Goal: Use online tool/utility: Utilize a website feature to perform a specific function

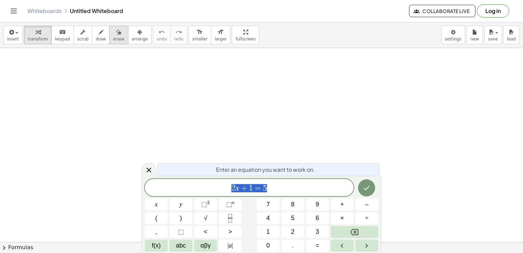
click at [113, 38] on span "erase" at bounding box center [118, 39] width 11 height 5
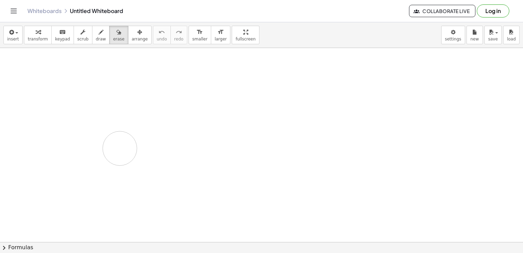
drag, startPoint x: 121, startPoint y: 138, endPoint x: 119, endPoint y: 152, distance: 14.9
click at [96, 40] on span "draw" at bounding box center [101, 39] width 10 height 5
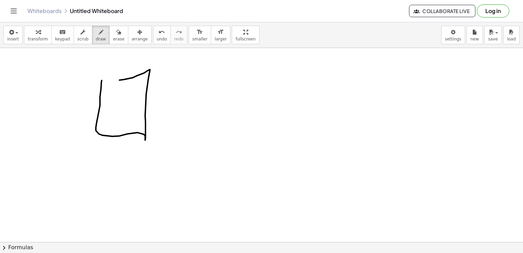
drag, startPoint x: 102, startPoint y: 80, endPoint x: 111, endPoint y: 80, distance: 9.2
drag, startPoint x: 111, startPoint y: 80, endPoint x: 88, endPoint y: 80, distance: 22.6
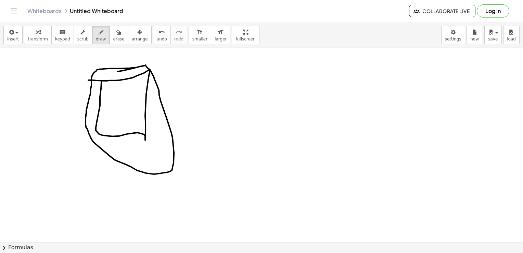
drag, startPoint x: 135, startPoint y: 67, endPoint x: 115, endPoint y: 72, distance: 20.4
drag, startPoint x: 174, startPoint y: 103, endPoint x: 209, endPoint y: 103, distance: 34.6
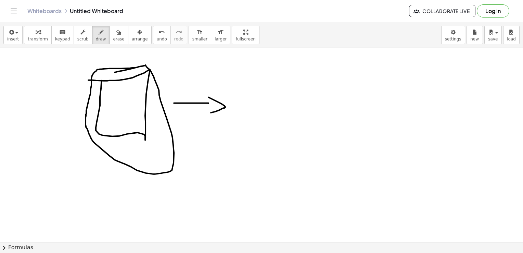
drag, startPoint x: 209, startPoint y: 97, endPoint x: 210, endPoint y: 112, distance: 15.5
drag, startPoint x: 235, startPoint y: 85, endPoint x: 239, endPoint y: 89, distance: 5.1
drag, startPoint x: 238, startPoint y: 89, endPoint x: 304, endPoint y: 85, distance: 66.2
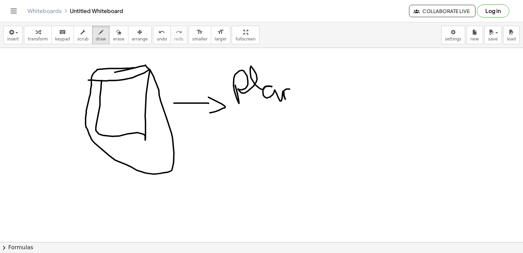
drag, startPoint x: 300, startPoint y: 88, endPoint x: 305, endPoint y: 88, distance: 5.1
drag, startPoint x: 334, startPoint y: 88, endPoint x: 366, endPoint y: 92, distance: 31.9
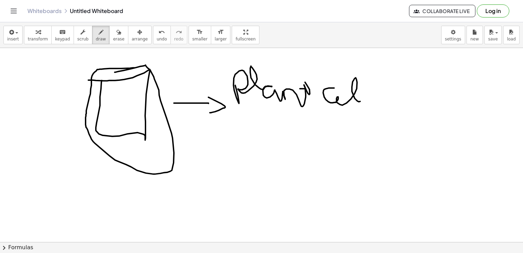
drag, startPoint x: 246, startPoint y: 156, endPoint x: 316, endPoint y: 147, distance: 70.9
drag, startPoint x: 266, startPoint y: 155, endPoint x: 263, endPoint y: 150, distance: 6.0
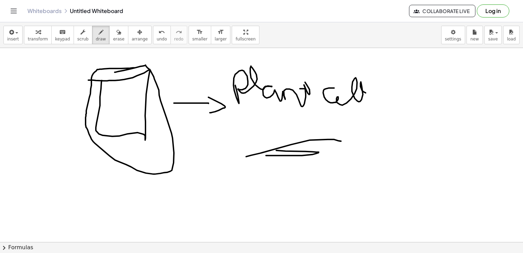
drag, startPoint x: 138, startPoint y: 98, endPoint x: 172, endPoint y: 84, distance: 36.3
drag, startPoint x: 172, startPoint y: 84, endPoint x: 180, endPoint y: 72, distance: 15.1
drag, startPoint x: 180, startPoint y: 66, endPoint x: 190, endPoint y: 66, distance: 9.9
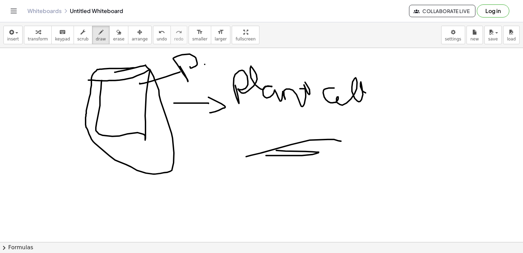
drag, startPoint x: 208, startPoint y: 57, endPoint x: 268, endPoint y: 63, distance: 59.5
drag, startPoint x: 97, startPoint y: 77, endPoint x: 78, endPoint y: 78, distance: 19.2
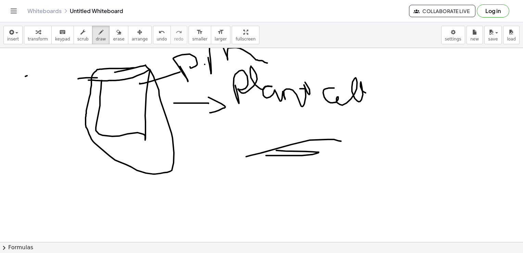
drag, startPoint x: 27, startPoint y: 75, endPoint x: 23, endPoint y: 91, distance: 16.4
drag, startPoint x: 38, startPoint y: 73, endPoint x: 57, endPoint y: 60, distance: 23.6
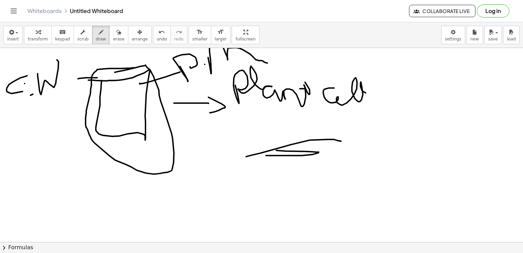
drag, startPoint x: 30, startPoint y: 95, endPoint x: 51, endPoint y: 86, distance: 22.1
drag, startPoint x: 103, startPoint y: 112, endPoint x: 103, endPoint y: 117, distance: 4.8
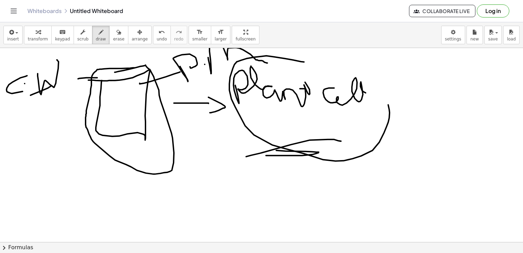
drag, startPoint x: 304, startPoint y: 62, endPoint x: 206, endPoint y: 71, distance: 98.7
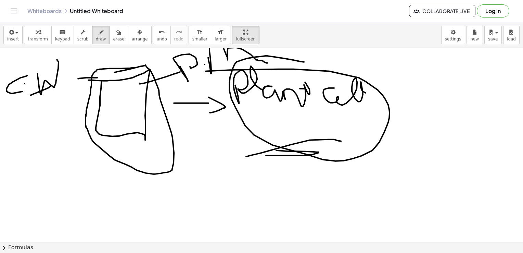
drag, startPoint x: 230, startPoint y: 38, endPoint x: 232, endPoint y: 63, distance: 25.4
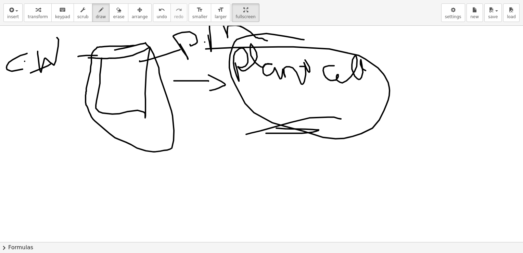
click at [232, 63] on div "insert select one: Math Expression Function Text Youtube Video Graphing Geometr…" at bounding box center [261, 126] width 523 height 253
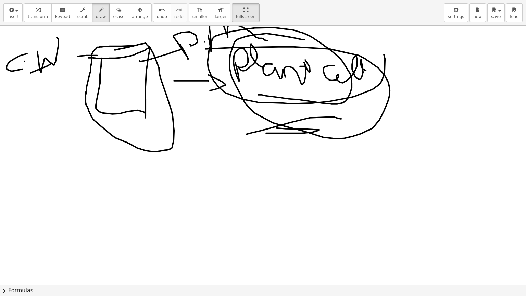
drag, startPoint x: 258, startPoint y: 95, endPoint x: 261, endPoint y: 43, distance: 51.5
click at [261, 43] on div at bounding box center [263, 285] width 526 height 519
click at [109, 16] on button "erase" at bounding box center [118, 12] width 19 height 18
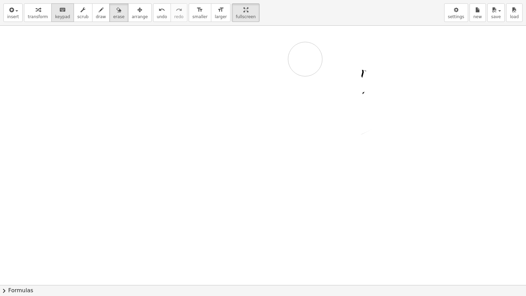
drag, startPoint x: 50, startPoint y: 37, endPoint x: 60, endPoint y: 14, distance: 25.3
click at [296, 59] on div at bounding box center [263, 285] width 526 height 519
click at [96, 15] on span "draw" at bounding box center [101, 16] width 10 height 5
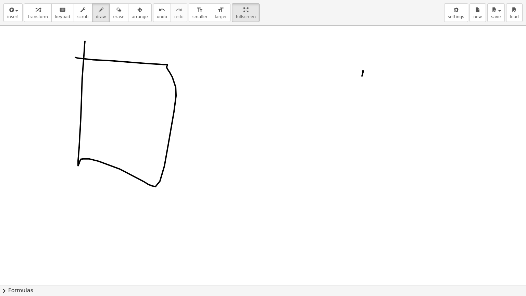
drag, startPoint x: 85, startPoint y: 41, endPoint x: 71, endPoint y: 54, distance: 18.9
click at [71, 54] on div at bounding box center [263, 285] width 526 height 519
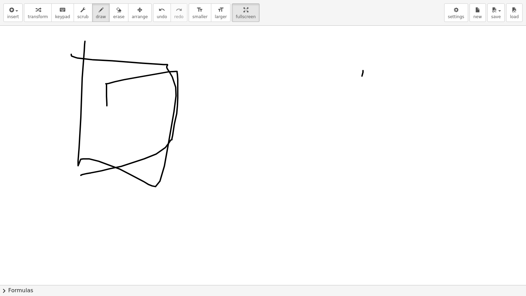
drag, startPoint x: 107, startPoint y: 105, endPoint x: 118, endPoint y: 67, distance: 39.7
click at [118, 67] on div at bounding box center [263, 285] width 526 height 519
drag, startPoint x: 188, startPoint y: 113, endPoint x: 231, endPoint y: 101, distance: 44.6
click at [231, 101] on div at bounding box center [263, 285] width 526 height 519
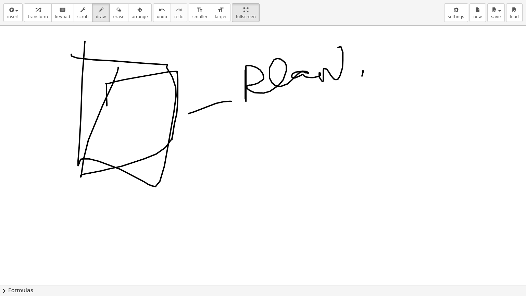
drag, startPoint x: 245, startPoint y: 70, endPoint x: 344, endPoint y: 70, distance: 98.6
click at [344, 70] on div at bounding box center [263, 285] width 526 height 519
drag, startPoint x: 327, startPoint y: 62, endPoint x: 370, endPoint y: 62, distance: 43.5
click at [370, 62] on div at bounding box center [263, 285] width 526 height 519
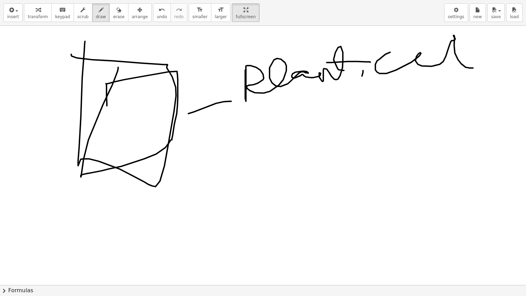
drag, startPoint x: 390, startPoint y: 52, endPoint x: 477, endPoint y: 68, distance: 88.1
click at [477, 68] on div at bounding box center [263, 285] width 526 height 519
drag, startPoint x: 471, startPoint y: 65, endPoint x: 523, endPoint y: 66, distance: 51.7
click at [523, 66] on div "×" at bounding box center [263, 155] width 526 height 259
drag, startPoint x: 219, startPoint y: 14, endPoint x: 217, endPoint y: -11, distance: 25.4
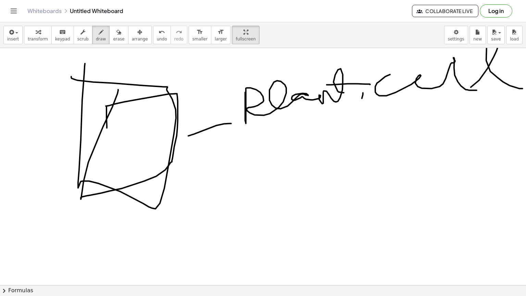
click at [217, 0] on html "Graspable Math Activities Get Started Activity Bank Assigned Work Classes White…" at bounding box center [263, 148] width 526 height 296
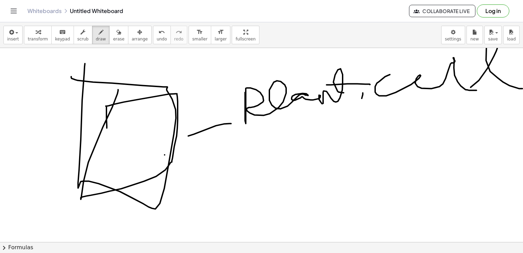
drag, startPoint x: 165, startPoint y: 154, endPoint x: 212, endPoint y: 164, distance: 48.2
drag, startPoint x: 213, startPoint y: 160, endPoint x: 188, endPoint y: 171, distance: 26.7
drag, startPoint x: 99, startPoint y: 117, endPoint x: 45, endPoint y: 126, distance: 54.1
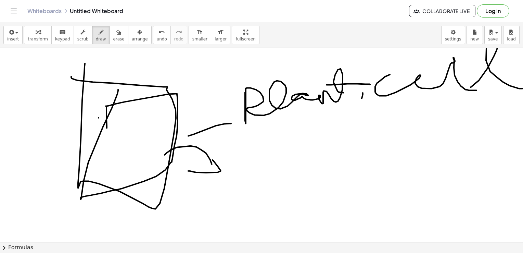
drag, startPoint x: 46, startPoint y: 108, endPoint x: 63, endPoint y: 159, distance: 53.9
drag, startPoint x: 180, startPoint y: 87, endPoint x: 227, endPoint y: 46, distance: 62.4
click at [227, 46] on div "insert select one: Math Expression Function Text Youtube Video Graphing Geometr…" at bounding box center [261, 137] width 523 height 231
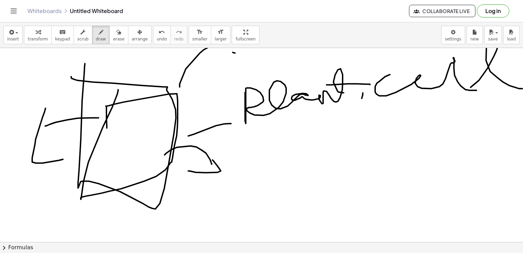
drag, startPoint x: 233, startPoint y: 52, endPoint x: 221, endPoint y: 65, distance: 17.7
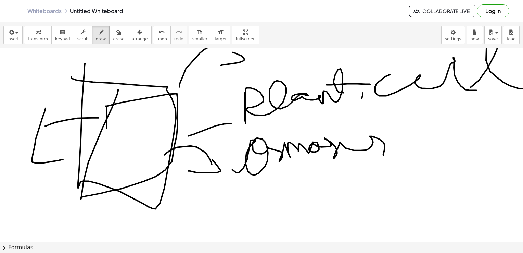
drag, startPoint x: 233, startPoint y: 169, endPoint x: 406, endPoint y: 139, distance: 176.3
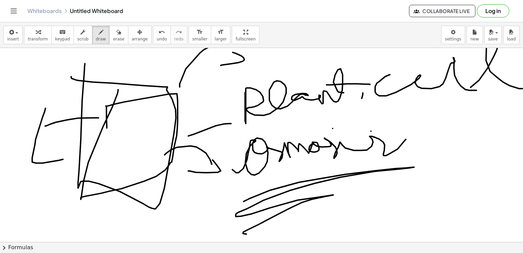
drag, startPoint x: 244, startPoint y: 201, endPoint x: 358, endPoint y: 201, distance: 113.7
click at [113, 37] on span "erase" at bounding box center [118, 39] width 11 height 5
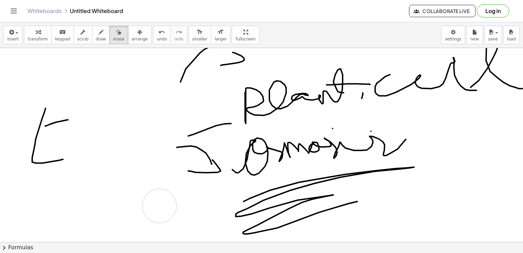
drag, startPoint x: 125, startPoint y: 146, endPoint x: 147, endPoint y: 177, distance: 37.6
click at [92, 42] on button "draw" at bounding box center [101, 35] width 18 height 18
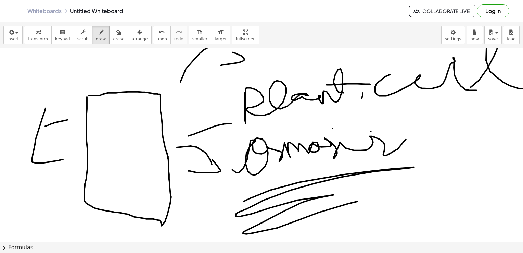
drag, startPoint x: 87, startPoint y: 97, endPoint x: 87, endPoint y: 92, distance: 4.1
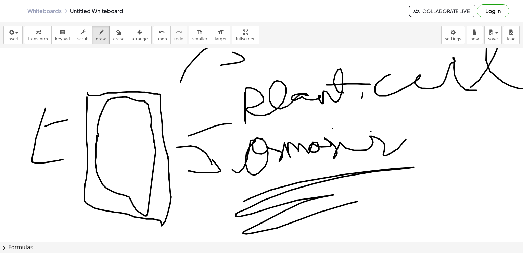
drag, startPoint x: 99, startPoint y: 136, endPoint x: 99, endPoint y: 125, distance: 10.6
click at [113, 37] on span "erase" at bounding box center [118, 39] width 11 height 5
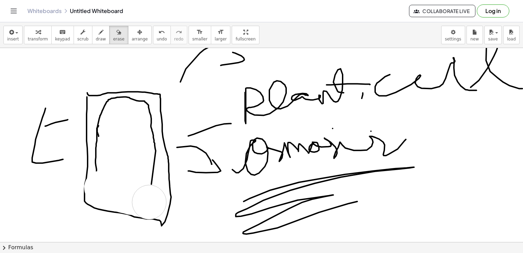
drag, startPoint x: 101, startPoint y: 187, endPoint x: 132, endPoint y: 191, distance: 30.7
click at [96, 40] on span "draw" at bounding box center [101, 39] width 10 height 5
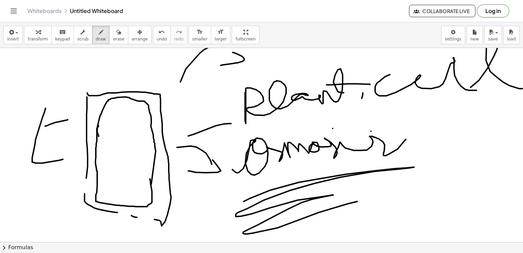
drag, startPoint x: 97, startPoint y: 171, endPoint x: 150, endPoint y: 172, distance: 52.8
drag, startPoint x: 86, startPoint y: 175, endPoint x: 167, endPoint y: 219, distance: 92.3
drag, startPoint x: 153, startPoint y: 94, endPoint x: 187, endPoint y: 83, distance: 35.6
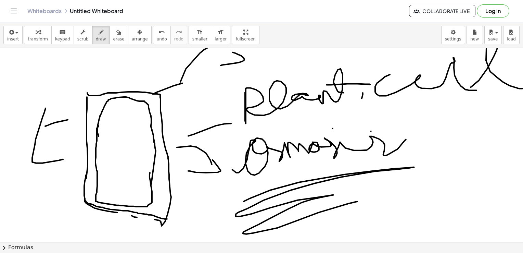
drag, startPoint x: 194, startPoint y: 71, endPoint x: 204, endPoint y: 76, distance: 10.9
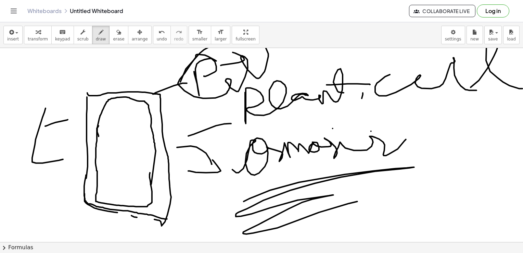
drag, startPoint x: 216, startPoint y: 61, endPoint x: 278, endPoint y: 75, distance: 63.7
click at [113, 35] on div "button" at bounding box center [118, 32] width 11 height 8
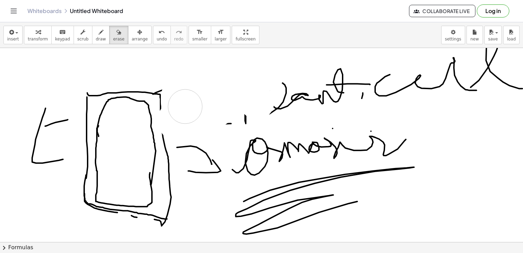
drag, startPoint x: 257, startPoint y: 102, endPoint x: 185, endPoint y: 106, distance: 72.0
click at [99, 35] on icon "button" at bounding box center [101, 32] width 5 height 8
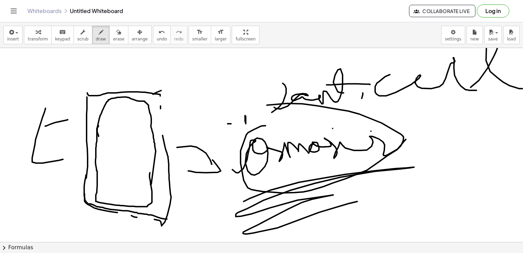
drag, startPoint x: 266, startPoint y: 125, endPoint x: 231, endPoint y: 126, distance: 34.6
drag, startPoint x: 126, startPoint y: 132, endPoint x: 155, endPoint y: 114, distance: 34.4
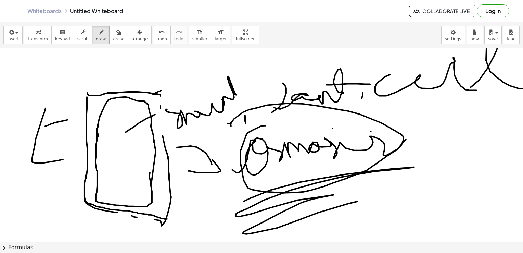
drag, startPoint x: 167, startPoint y: 109, endPoint x: 247, endPoint y: 90, distance: 81.6
drag, startPoint x: 123, startPoint y: 81, endPoint x: 124, endPoint y: 72, distance: 9.4
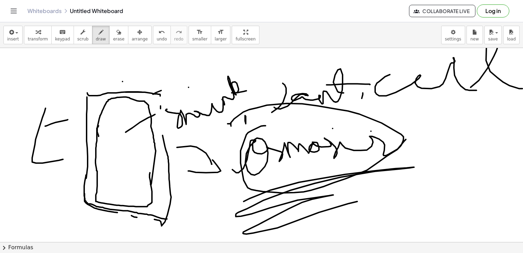
drag, startPoint x: 138, startPoint y: 60, endPoint x: 190, endPoint y: 57, distance: 52.8
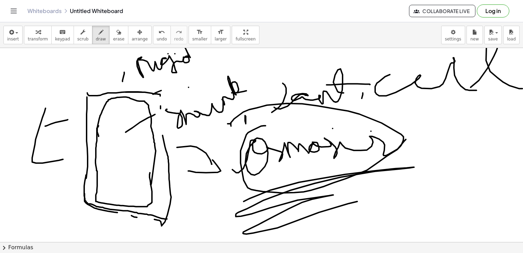
drag, startPoint x: 78, startPoint y: 70, endPoint x: 100, endPoint y: 97, distance: 34.8
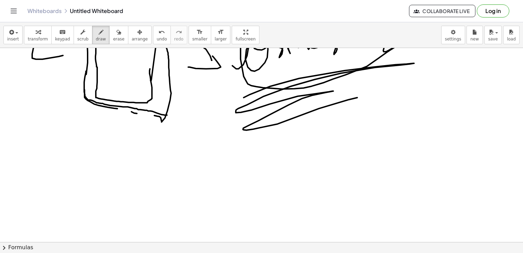
scroll to position [111, 0]
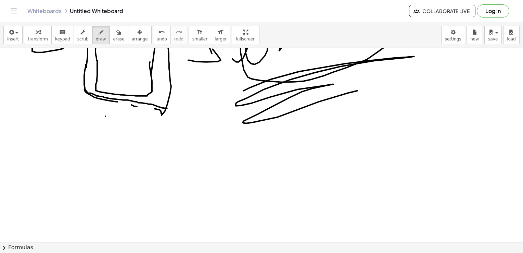
drag, startPoint x: 105, startPoint y: 116, endPoint x: 111, endPoint y: 140, distance: 24.5
click at [111, 140] on div at bounding box center [262, 153] width 525 height 433
drag, startPoint x: 108, startPoint y: 139, endPoint x: 119, endPoint y: 134, distance: 12.6
click at [119, 134] on div at bounding box center [262, 153] width 525 height 433
drag, startPoint x: 86, startPoint y: 170, endPoint x: 96, endPoint y: 176, distance: 11.2
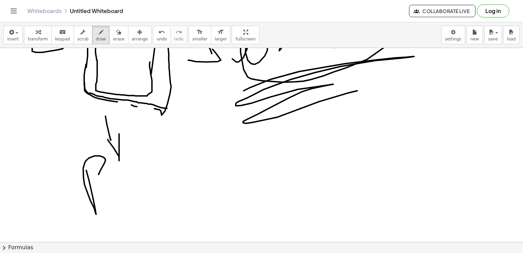
click at [96, 176] on div at bounding box center [262, 153] width 525 height 433
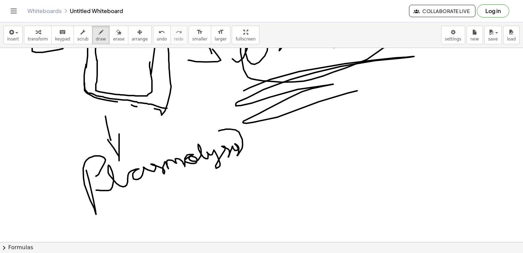
drag, startPoint x: 96, startPoint y: 190, endPoint x: 219, endPoint y: 134, distance: 134.6
click at [219, 134] on div at bounding box center [262, 153] width 525 height 433
drag, startPoint x: 125, startPoint y: 204, endPoint x: 188, endPoint y: 155, distance: 80.4
click at [188, 155] on div at bounding box center [262, 153] width 525 height 433
drag, startPoint x: 169, startPoint y: 166, endPoint x: 226, endPoint y: 143, distance: 62.1
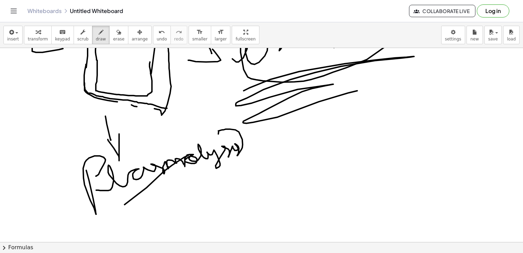
click at [226, 143] on div at bounding box center [262, 153] width 525 height 433
drag, startPoint x: 165, startPoint y: 196, endPoint x: 185, endPoint y: 188, distance: 21.7
click at [185, 188] on div at bounding box center [262, 153] width 525 height 433
click at [157, 38] on span "undo" at bounding box center [162, 39] width 10 height 5
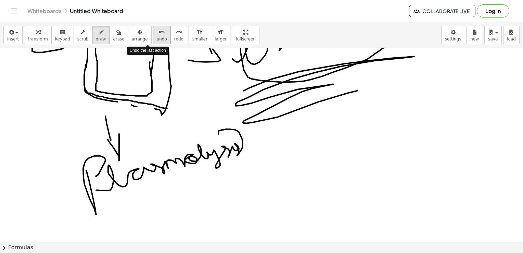
click at [157, 38] on span "undo" at bounding box center [162, 39] width 10 height 5
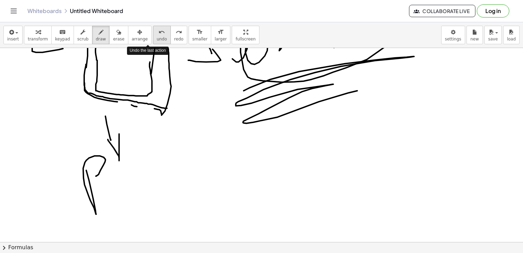
click at [157, 38] on span "undo" at bounding box center [162, 39] width 10 height 5
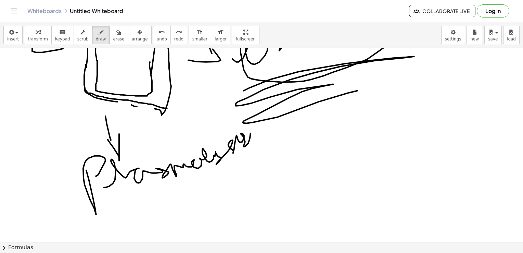
drag, startPoint x: 104, startPoint y: 187, endPoint x: 251, endPoint y: 129, distance: 157.5
click at [251, 129] on div at bounding box center [262, 153] width 525 height 433
click at [233, 119] on div at bounding box center [262, 153] width 525 height 433
drag, startPoint x: 124, startPoint y: 209, endPoint x: 208, endPoint y: 188, distance: 86.1
click at [208, 188] on div at bounding box center [262, 153] width 525 height 433
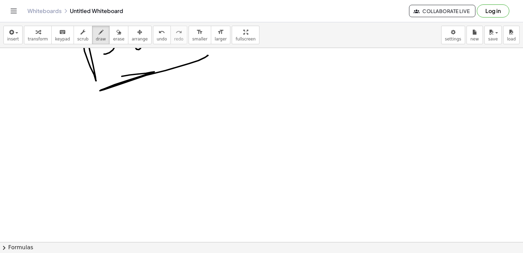
scroll to position [272, 0]
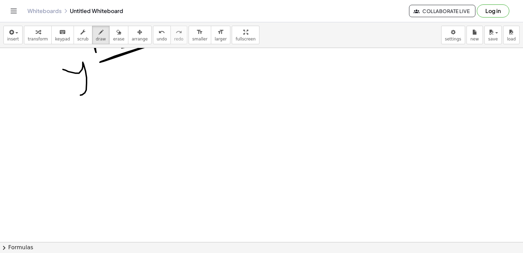
drag, startPoint x: 63, startPoint y: 69, endPoint x: 88, endPoint y: 87, distance: 30.7
click at [88, 87] on div at bounding box center [262, 67] width 525 height 583
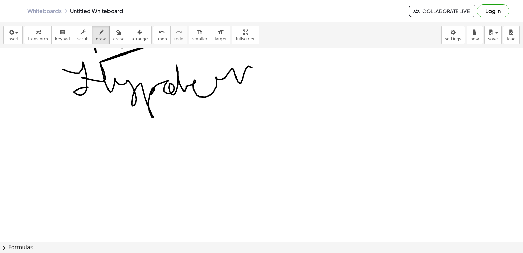
drag, startPoint x: 82, startPoint y: 77, endPoint x: 269, endPoint y: 70, distance: 186.8
click at [269, 70] on div at bounding box center [262, 67] width 525 height 583
drag, startPoint x: 163, startPoint y: 76, endPoint x: 184, endPoint y: 72, distance: 21.5
click at [184, 72] on div at bounding box center [262, 67] width 525 height 583
drag, startPoint x: 130, startPoint y: 125, endPoint x: 130, endPoint y: 152, distance: 26.7
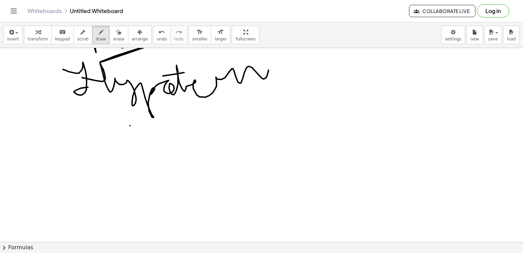
click at [130, 152] on div at bounding box center [262, 67] width 525 height 583
drag, startPoint x: 121, startPoint y: 147, endPoint x: 140, endPoint y: 138, distance: 21.1
click at [140, 138] on div at bounding box center [262, 67] width 525 height 583
drag, startPoint x: 95, startPoint y: 190, endPoint x: 113, endPoint y: 162, distance: 33.3
click at [113, 162] on div at bounding box center [262, 67] width 525 height 583
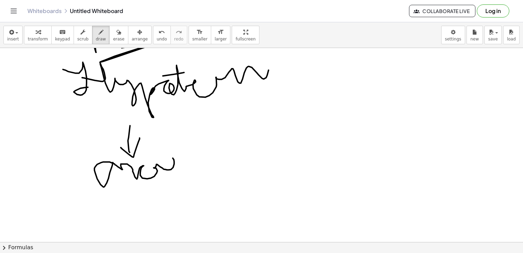
drag, startPoint x: 113, startPoint y: 162, endPoint x: 188, endPoint y: 166, distance: 75.1
click at [188, 166] on div at bounding box center [262, 67] width 525 height 583
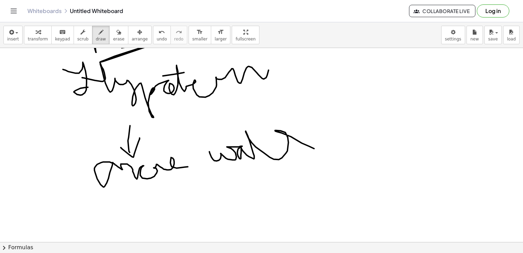
drag, startPoint x: 210, startPoint y: 151, endPoint x: 318, endPoint y: 150, distance: 108.2
click at [318, 150] on div at bounding box center [262, 67] width 525 height 583
drag, startPoint x: 245, startPoint y: 140, endPoint x: 252, endPoint y: 139, distance: 6.7
click at [252, 139] on div at bounding box center [262, 67] width 525 height 583
drag, startPoint x: 277, startPoint y: 157, endPoint x: 288, endPoint y: 150, distance: 12.7
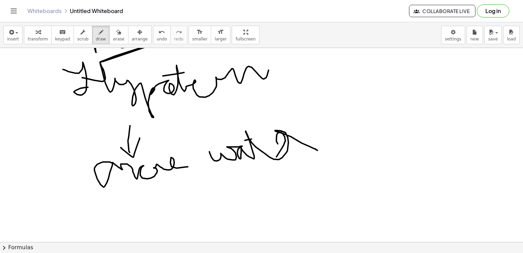
click at [288, 150] on div at bounding box center [262, 67] width 525 height 583
drag, startPoint x: 309, startPoint y: 140, endPoint x: 322, endPoint y: 140, distance: 13.4
click at [322, 140] on div at bounding box center [262, 67] width 525 height 583
drag, startPoint x: 332, startPoint y: 132, endPoint x: 327, endPoint y: 145, distance: 13.2
click at [327, 145] on div at bounding box center [262, 67] width 525 height 583
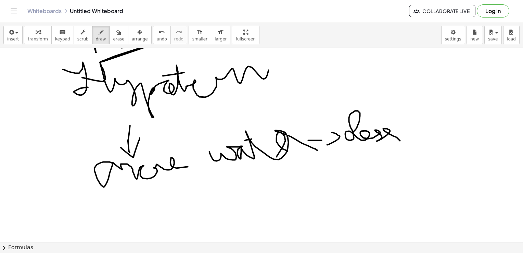
drag, startPoint x: 352, startPoint y: 132, endPoint x: 428, endPoint y: 134, distance: 75.7
click at [428, 134] on div at bounding box center [262, 67] width 525 height 583
drag, startPoint x: 355, startPoint y: 160, endPoint x: 433, endPoint y: 150, distance: 79.2
click at [433, 150] on div at bounding box center [262, 67] width 525 height 583
click at [406, 150] on div at bounding box center [262, 67] width 525 height 583
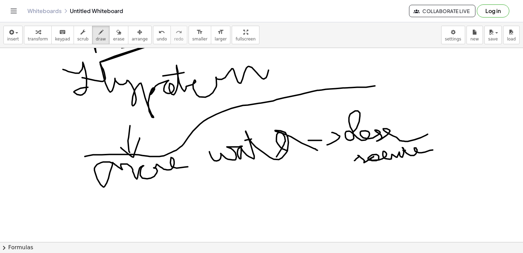
drag, startPoint x: 85, startPoint y: 156, endPoint x: 380, endPoint y: 84, distance: 303.6
click at [380, 84] on div at bounding box center [262, 67] width 525 height 583
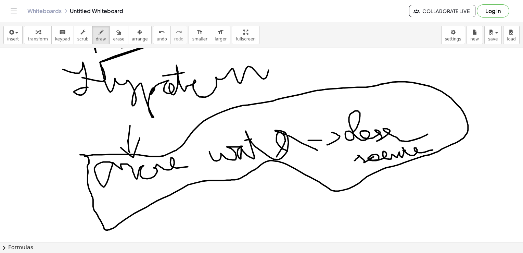
drag, startPoint x: 380, startPoint y: 84, endPoint x: 80, endPoint y: 154, distance: 307.4
click at [80, 154] on div at bounding box center [262, 67] width 525 height 583
click at [100, 33] on button "draw" at bounding box center [101, 35] width 18 height 18
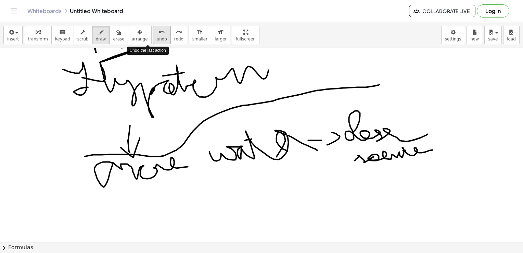
click at [157, 37] on span "undo" at bounding box center [162, 39] width 10 height 5
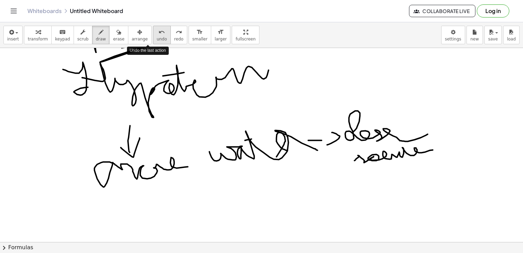
click at [157, 37] on span "undo" at bounding box center [162, 39] width 10 height 5
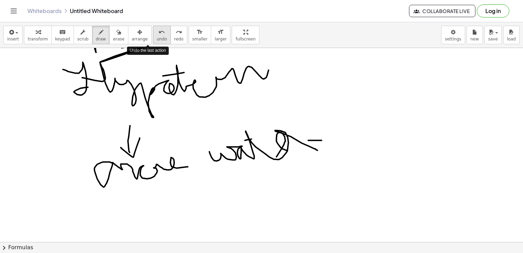
click at [157, 37] on span "undo" at bounding box center [162, 39] width 10 height 5
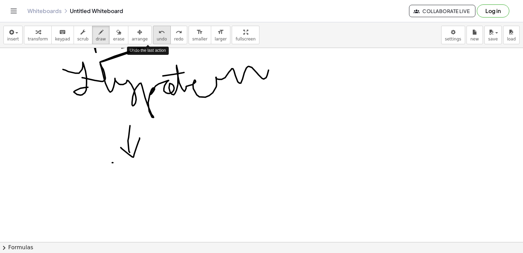
click at [157, 37] on span "undo" at bounding box center [162, 39] width 10 height 5
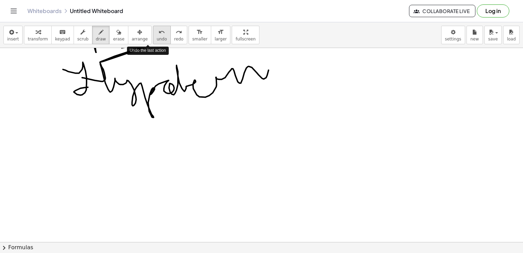
click at [157, 37] on span "undo" at bounding box center [162, 39] width 10 height 5
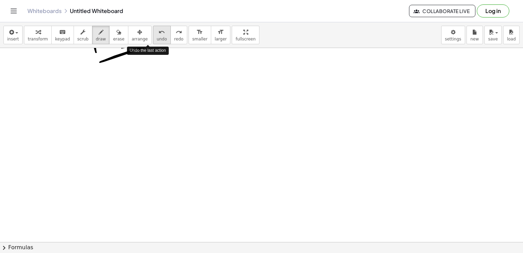
click at [157, 37] on span "undo" at bounding box center [162, 39] width 10 height 5
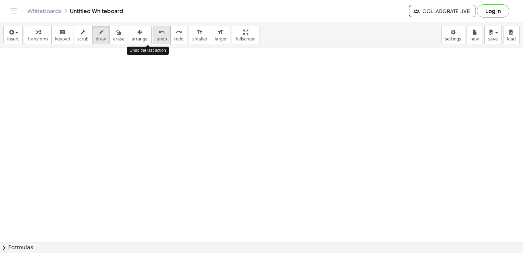
click at [157, 37] on span "undo" at bounding box center [162, 39] width 10 height 5
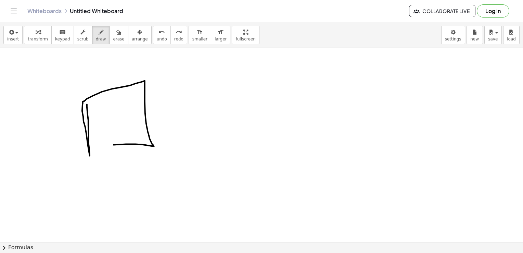
drag, startPoint x: 87, startPoint y: 104, endPoint x: 88, endPoint y: 147, distance: 43.2
click at [88, 147] on div at bounding box center [262, 67] width 525 height 583
click at [110, 103] on div at bounding box center [262, 67] width 525 height 583
drag, startPoint x: 110, startPoint y: 103, endPoint x: 105, endPoint y: 101, distance: 5.2
click at [105, 101] on div at bounding box center [262, 67] width 525 height 583
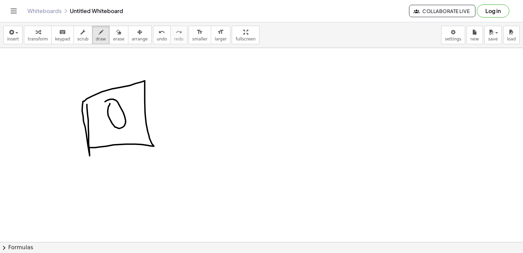
click at [96, 119] on div at bounding box center [262, 67] width 525 height 583
click at [100, 128] on div at bounding box center [262, 67] width 525 height 583
click at [98, 109] on div at bounding box center [262, 67] width 525 height 583
click at [125, 101] on div at bounding box center [262, 67] width 525 height 583
click at [129, 114] on div at bounding box center [262, 67] width 525 height 583
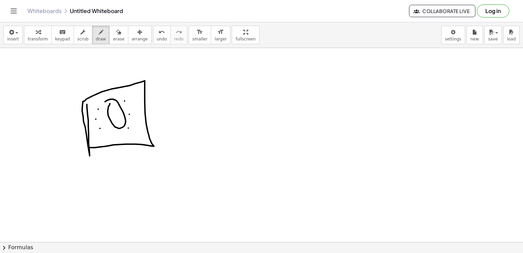
click at [128, 128] on div at bounding box center [262, 67] width 525 height 583
click at [108, 128] on div at bounding box center [262, 67] width 525 height 583
click at [101, 108] on div at bounding box center [262, 67] width 525 height 583
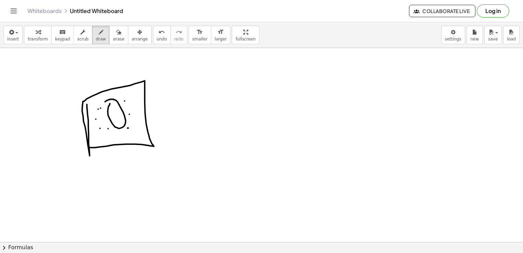
click at [94, 106] on div at bounding box center [262, 67] width 525 height 583
click at [100, 100] on div at bounding box center [262, 67] width 525 height 583
click at [123, 93] on div at bounding box center [262, 67] width 525 height 583
click at [149, 99] on div at bounding box center [262, 67] width 525 height 583
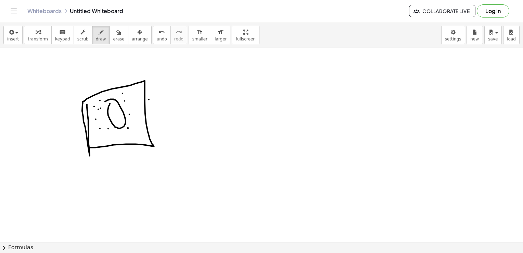
click at [134, 106] on div at bounding box center [262, 67] width 525 height 583
click at [134, 89] on div at bounding box center [262, 67] width 525 height 583
click at [129, 132] on div at bounding box center [262, 67] width 525 height 583
click at [113, 133] on div at bounding box center [262, 67] width 525 height 583
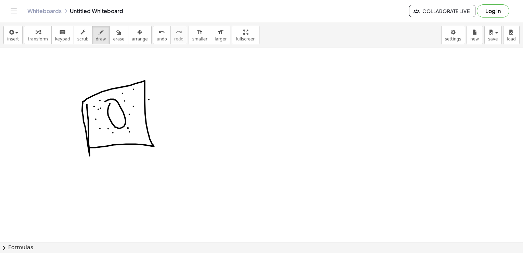
click at [111, 132] on div at bounding box center [262, 67] width 525 height 583
click at [110, 132] on div at bounding box center [262, 67] width 525 height 583
click at [86, 126] on div at bounding box center [262, 67] width 525 height 583
click at [99, 114] on div at bounding box center [262, 67] width 525 height 583
click at [100, 121] on div at bounding box center [262, 67] width 525 height 583
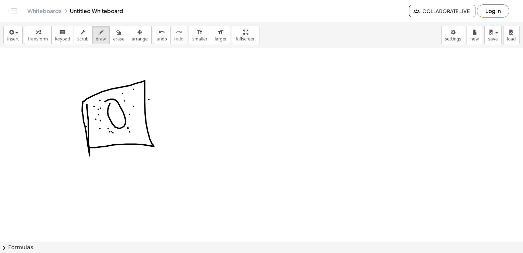
click at [99, 142] on div at bounding box center [262, 67] width 525 height 583
click at [104, 140] on div at bounding box center [262, 67] width 525 height 583
drag, startPoint x: 164, startPoint y: 105, endPoint x: 195, endPoint y: 102, distance: 30.9
click at [195, 102] on div at bounding box center [262, 67] width 525 height 583
drag, startPoint x: 195, startPoint y: 98, endPoint x: 193, endPoint y: 112, distance: 14.5
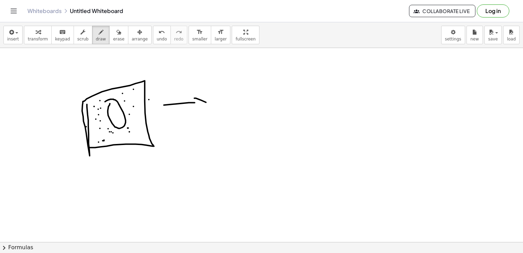
click at [193, 112] on div at bounding box center [262, 67] width 525 height 583
drag, startPoint x: 212, startPoint y: 103, endPoint x: 298, endPoint y: 83, distance: 88.5
click at [298, 83] on div at bounding box center [262, 67] width 525 height 583
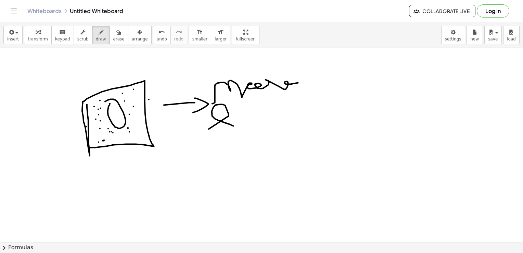
drag, startPoint x: 229, startPoint y: 116, endPoint x: 231, endPoint y: 141, distance: 25.8
click at [231, 142] on div at bounding box center [262, 67] width 525 height 583
click at [229, 141] on div at bounding box center [262, 67] width 525 height 583
drag, startPoint x: 229, startPoint y: 141, endPoint x: 298, endPoint y: 108, distance: 76.4
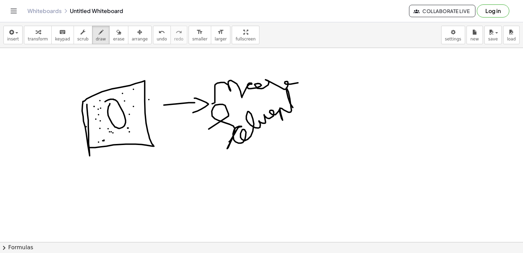
click at [298, 108] on div at bounding box center [262, 67] width 525 height 583
drag, startPoint x: 280, startPoint y: 104, endPoint x: 305, endPoint y: 97, distance: 26.0
click at [305, 97] on div at bounding box center [262, 67] width 525 height 583
drag, startPoint x: 134, startPoint y: 114, endPoint x: 159, endPoint y: 74, distance: 47.3
click at [159, 74] on div at bounding box center [262, 67] width 525 height 583
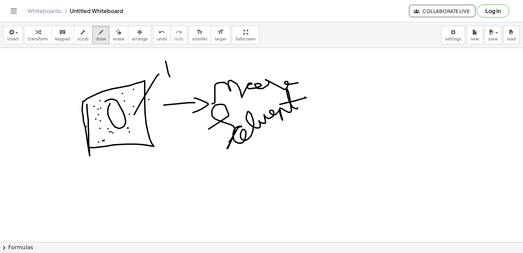
drag, startPoint x: 166, startPoint y: 61, endPoint x: 169, endPoint y: 74, distance: 13.8
click at [169, 74] on div at bounding box center [262, 67] width 525 height 583
drag, startPoint x: 156, startPoint y: 69, endPoint x: 186, endPoint y: 58, distance: 32.1
click at [186, 58] on div at bounding box center [262, 67] width 525 height 583
drag, startPoint x: 162, startPoint y: 80, endPoint x: 172, endPoint y: 77, distance: 10.6
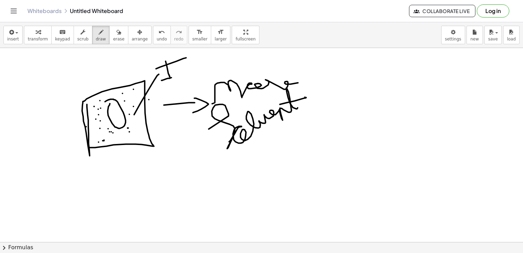
click at [172, 77] on div at bounding box center [262, 67] width 525 height 583
drag, startPoint x: 171, startPoint y: 75, endPoint x: 282, endPoint y: 65, distance: 111.4
click at [282, 65] on div at bounding box center [262, 67] width 525 height 583
click at [213, 57] on div at bounding box center [262, 67] width 525 height 583
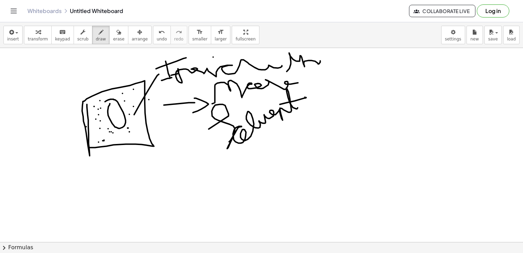
drag, startPoint x: 287, startPoint y: 71, endPoint x: 330, endPoint y: 64, distance: 43.8
click at [330, 64] on div at bounding box center [262, 67] width 525 height 583
drag, startPoint x: 288, startPoint y: 54, endPoint x: 302, endPoint y: 54, distance: 14.4
click at [302, 54] on div at bounding box center [262, 67] width 525 height 583
drag, startPoint x: 353, startPoint y: 67, endPoint x: 398, endPoint y: 71, distance: 45.0
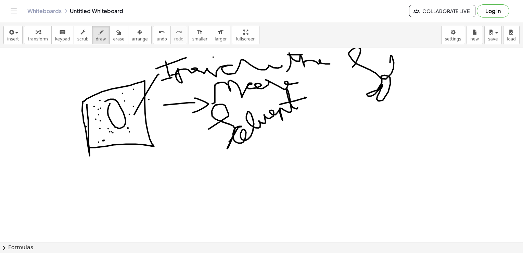
click at [398, 71] on div at bounding box center [262, 67] width 525 height 583
drag, startPoint x: 188, startPoint y: 87, endPoint x: 224, endPoint y: 84, distance: 36.8
click at [224, 84] on div at bounding box center [262, 67] width 525 height 583
drag, startPoint x: 130, startPoint y: 94, endPoint x: 79, endPoint y: 75, distance: 54.6
click at [79, 75] on div at bounding box center [262, 67] width 525 height 583
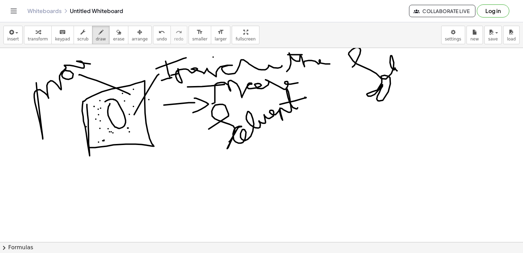
drag, startPoint x: 36, startPoint y: 83, endPoint x: 92, endPoint y: 64, distance: 58.9
click at [92, 64] on div at bounding box center [262, 67] width 525 height 583
click at [115, 108] on div at bounding box center [262, 67] width 525 height 583
click at [115, 105] on div at bounding box center [262, 67] width 525 height 583
drag, startPoint x: 113, startPoint y: 122, endPoint x: 156, endPoint y: 122, distance: 42.1
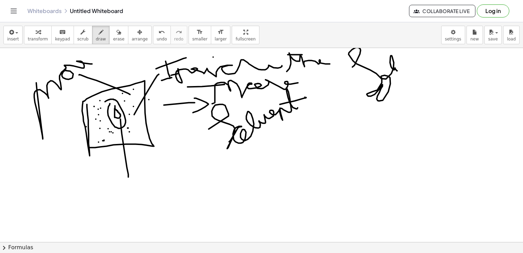
drag, startPoint x: 156, startPoint y: 122, endPoint x: 128, endPoint y: 186, distance: 69.2
click at [128, 186] on div at bounding box center [262, 67] width 525 height 583
drag, startPoint x: 123, startPoint y: 186, endPoint x: 137, endPoint y: 212, distance: 29.7
click at [137, 212] on div at bounding box center [262, 67] width 525 height 583
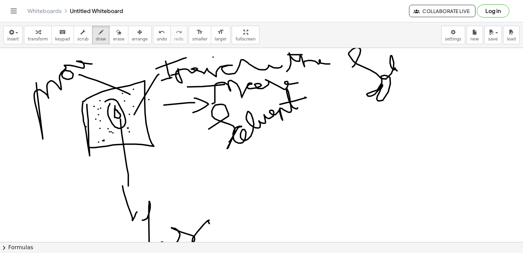
drag, startPoint x: 142, startPoint y: 220, endPoint x: 251, endPoint y: 221, distance: 108.2
click at [251, 221] on div at bounding box center [262, 67] width 525 height 583
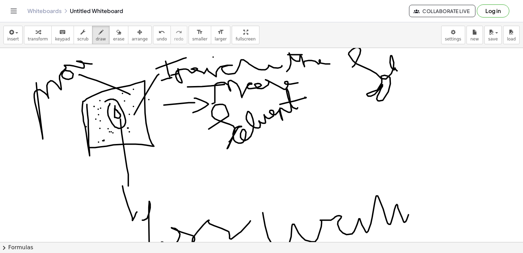
drag, startPoint x: 263, startPoint y: 212, endPoint x: 414, endPoint y: 220, distance: 151.6
click at [414, 220] on div at bounding box center [262, 67] width 525 height 583
drag, startPoint x: 368, startPoint y: 194, endPoint x: 396, endPoint y: 190, distance: 28.4
click at [396, 190] on div at bounding box center [262, 67] width 525 height 583
drag, startPoint x: 42, startPoint y: 112, endPoint x: 116, endPoint y: 38, distance: 104.1
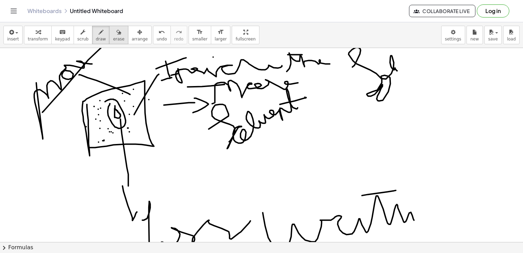
click at [116, 38] on div "insert select one: Math Expression Function Text Youtube Video Graphing Geometr…" at bounding box center [261, 137] width 523 height 231
click at [113, 37] on span "erase" at bounding box center [118, 39] width 11 height 5
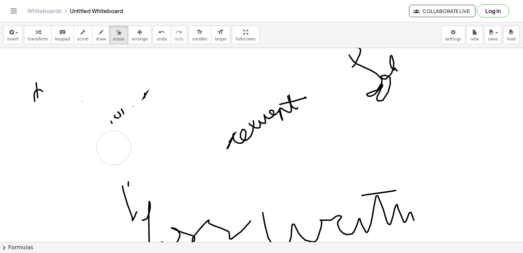
drag, startPoint x: 74, startPoint y: 74, endPoint x: 206, endPoint y: 2, distance: 149.4
click at [366, 36] on div "insert select one: Math Expression Function Text Youtube Video Graphing Geometr…" at bounding box center [261, 137] width 523 height 231
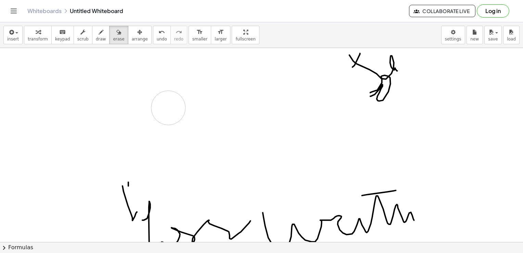
drag, startPoint x: 30, startPoint y: 88, endPoint x: 371, endPoint y: 84, distance: 340.5
click at [399, 106] on div at bounding box center [262, 67] width 525 height 583
drag, startPoint x: 346, startPoint y: 49, endPoint x: 333, endPoint y: 167, distance: 118.8
click at [333, 167] on div at bounding box center [262, 67] width 525 height 583
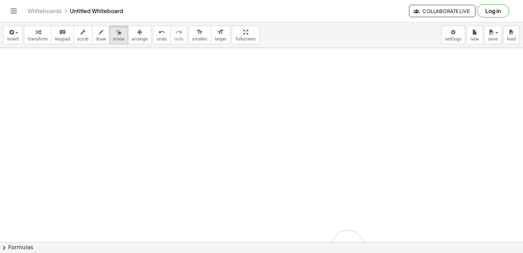
drag, startPoint x: 333, startPoint y: 167, endPoint x: 225, endPoint y: 175, distance: 108.2
click at [225, 175] on div at bounding box center [262, 67] width 525 height 583
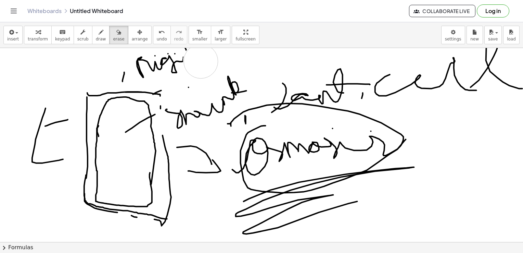
drag, startPoint x: 137, startPoint y: 136, endPoint x: 201, endPoint y: 61, distance: 98.7
drag, startPoint x: 229, startPoint y: 132, endPoint x: 160, endPoint y: 129, distance: 68.6
drag, startPoint x: 149, startPoint y: 121, endPoint x: 378, endPoint y: 108, distance: 229.6
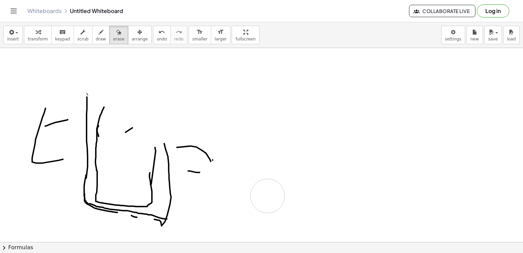
drag, startPoint x: 378, startPoint y: 108, endPoint x: 122, endPoint y: 96, distance: 256.8
click at [109, 39] on button "erase" at bounding box center [118, 35] width 19 height 18
click at [96, 38] on span "draw" at bounding box center [101, 39] width 10 height 5
drag, startPoint x: 98, startPoint y: 103, endPoint x: 159, endPoint y: 154, distance: 79.5
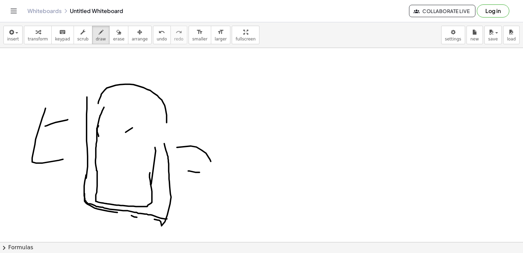
drag, startPoint x: 159, startPoint y: 154, endPoint x: 90, endPoint y: 99, distance: 88.3
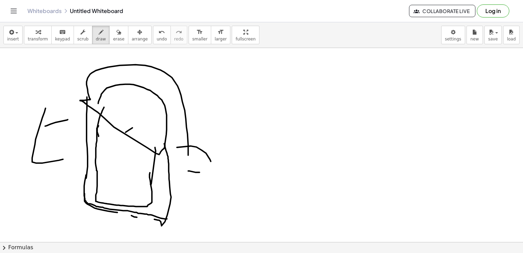
drag, startPoint x: 90, startPoint y: 99, endPoint x: 185, endPoint y: 161, distance: 113.6
click at [113, 32] on div "button" at bounding box center [118, 32] width 11 height 8
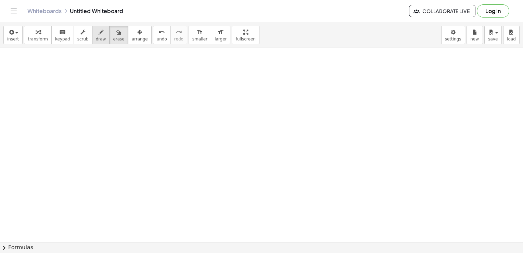
drag, startPoint x: 111, startPoint y: 95, endPoint x: 95, endPoint y: 28, distance: 69.2
click at [95, 28] on div "insert select one: Math Expression Function Text Youtube Video Graphing Geometr…" at bounding box center [261, 137] width 523 height 231
click at [96, 28] on div "button" at bounding box center [101, 32] width 10 height 8
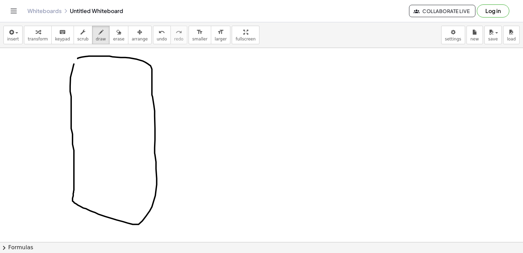
drag, startPoint x: 74, startPoint y: 64, endPoint x: 78, endPoint y: 58, distance: 6.7
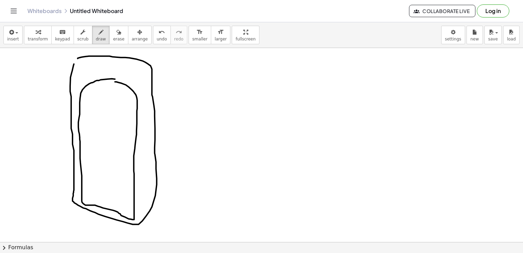
drag, startPoint x: 115, startPoint y: 79, endPoint x: 105, endPoint y: 80, distance: 9.6
drag, startPoint x: 163, startPoint y: 99, endPoint x: 209, endPoint y: 91, distance: 47.0
drag, startPoint x: 200, startPoint y: 77, endPoint x: 216, endPoint y: 95, distance: 24.3
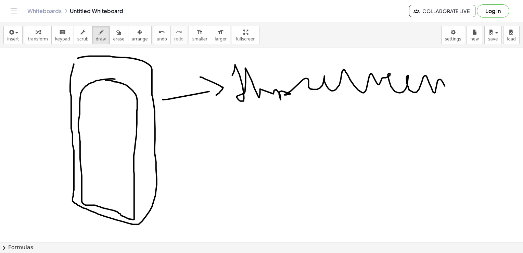
drag, startPoint x: 233, startPoint y: 75, endPoint x: 459, endPoint y: 90, distance: 226.9
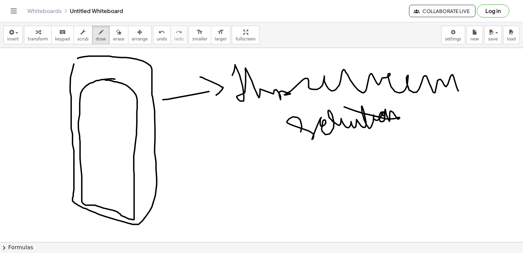
drag, startPoint x: 301, startPoint y: 132, endPoint x: 351, endPoint y: 105, distance: 56.4
drag, startPoint x: 288, startPoint y: 127, endPoint x: 312, endPoint y: 127, distance: 24.3
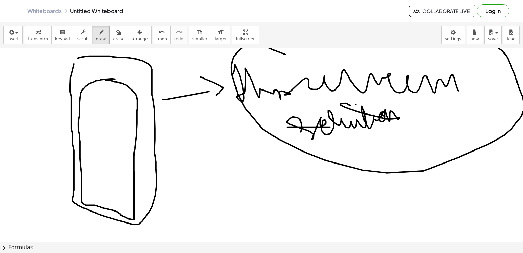
drag, startPoint x: 286, startPoint y: 54, endPoint x: 246, endPoint y: 112, distance: 70.1
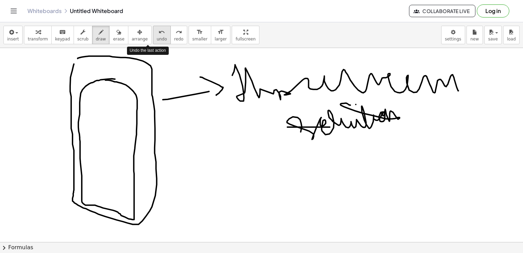
click at [154, 37] on button "undo undo" at bounding box center [162, 35] width 18 height 18
drag, startPoint x: 122, startPoint y: 120, endPoint x: 175, endPoint y: 114, distance: 53.0
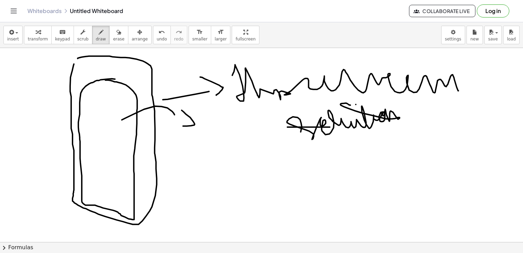
drag, startPoint x: 182, startPoint y: 110, endPoint x: 177, endPoint y: 126, distance: 16.5
drag, startPoint x: 125, startPoint y: 152, endPoint x: 181, endPoint y: 161, distance: 56.6
drag, startPoint x: 188, startPoint y: 156, endPoint x: 175, endPoint y: 174, distance: 22.6
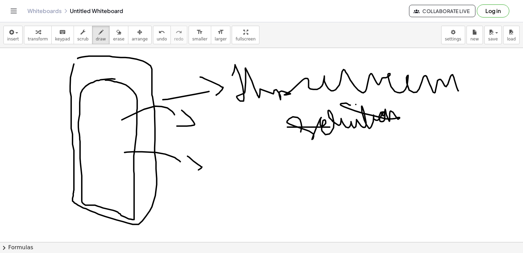
click at [113, 41] on span "erase" at bounding box center [118, 39] width 11 height 5
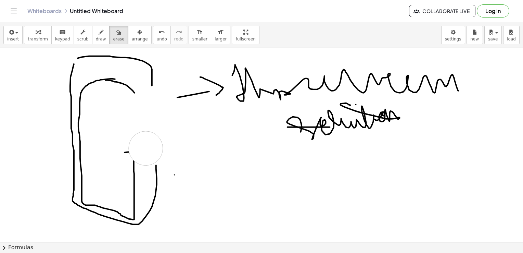
drag, startPoint x: 185, startPoint y: 120, endPoint x: 138, endPoint y: 147, distance: 54.0
click at [82, 37] on button "scrub" at bounding box center [83, 35] width 19 height 18
click at [92, 38] on button "draw" at bounding box center [101, 35] width 18 height 18
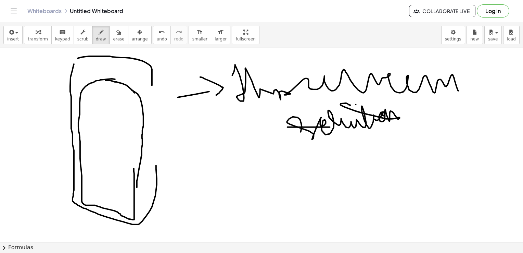
drag, startPoint x: 132, startPoint y: 90, endPoint x: 137, endPoint y: 190, distance: 100.1
drag, startPoint x: 140, startPoint y: 82, endPoint x: 150, endPoint y: 72, distance: 14.1
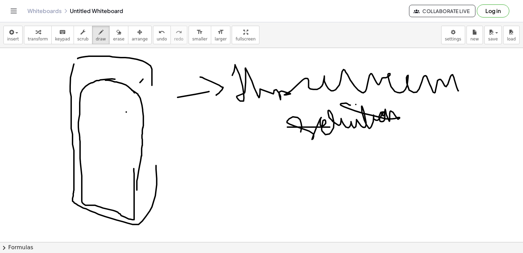
drag, startPoint x: 145, startPoint y: 71, endPoint x: 146, endPoint y: 77, distance: 6.5
drag, startPoint x: 98, startPoint y: 72, endPoint x: 87, endPoint y: 66, distance: 12.7
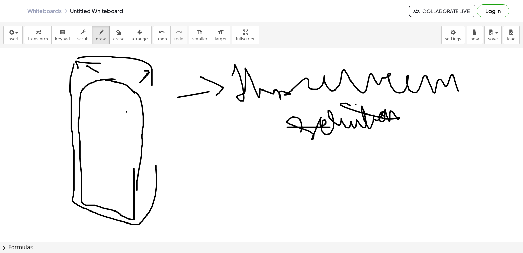
drag, startPoint x: 78, startPoint y: 68, endPoint x: 102, endPoint y: 64, distance: 24.0
